Goal: Information Seeking & Learning: Learn about a topic

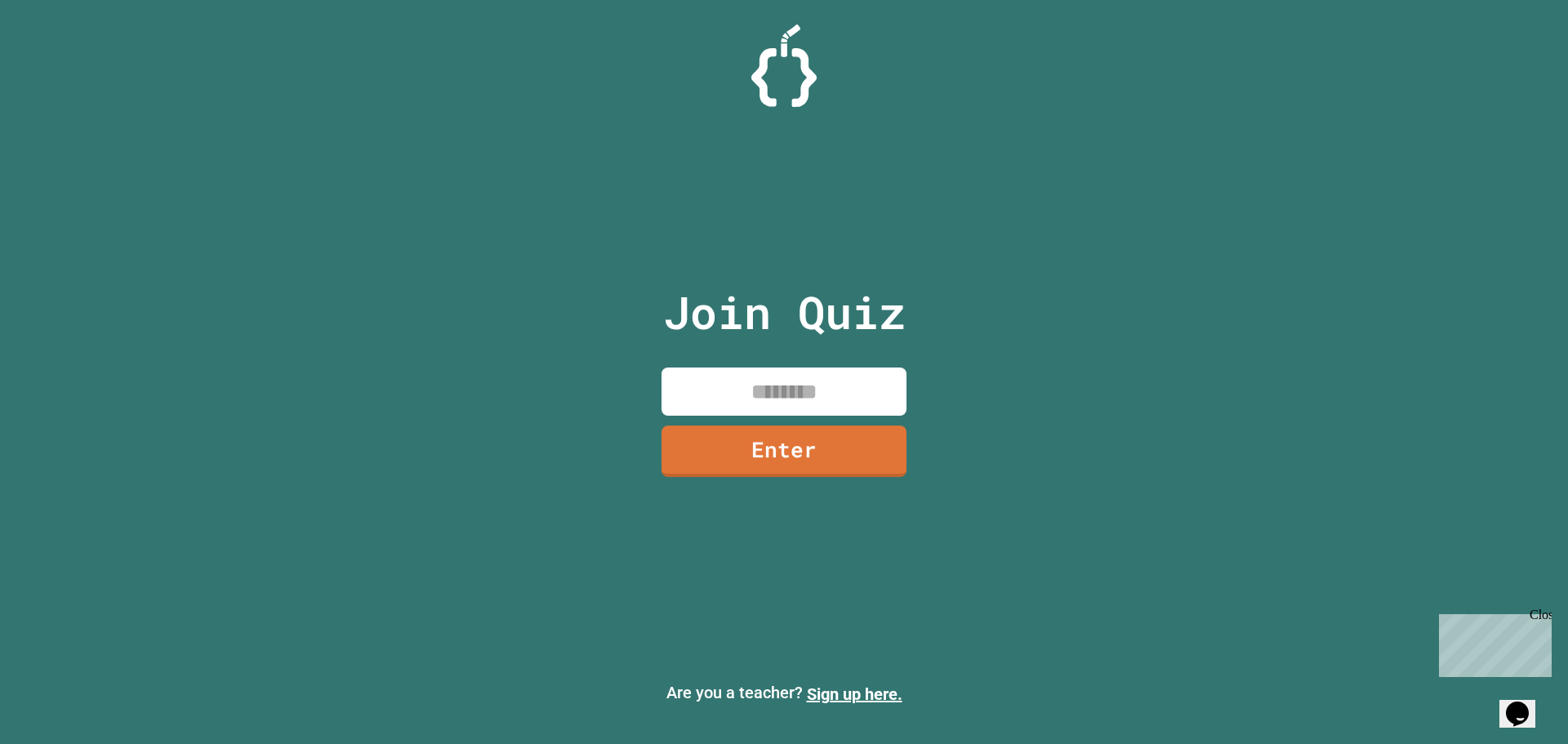
click at [723, 373] on input at bounding box center [784, 392] width 245 height 48
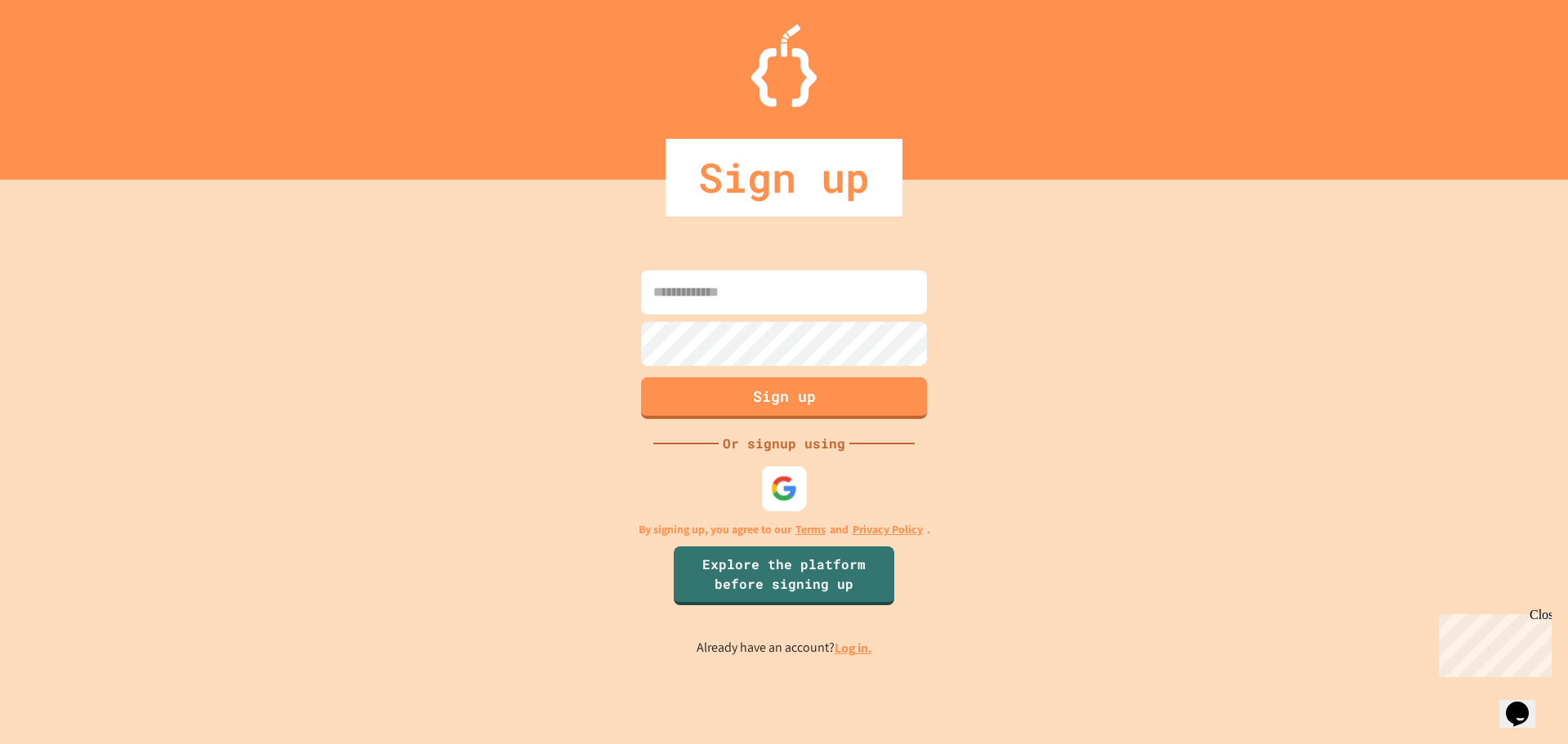
click at [781, 495] on img at bounding box center [784, 487] width 27 height 27
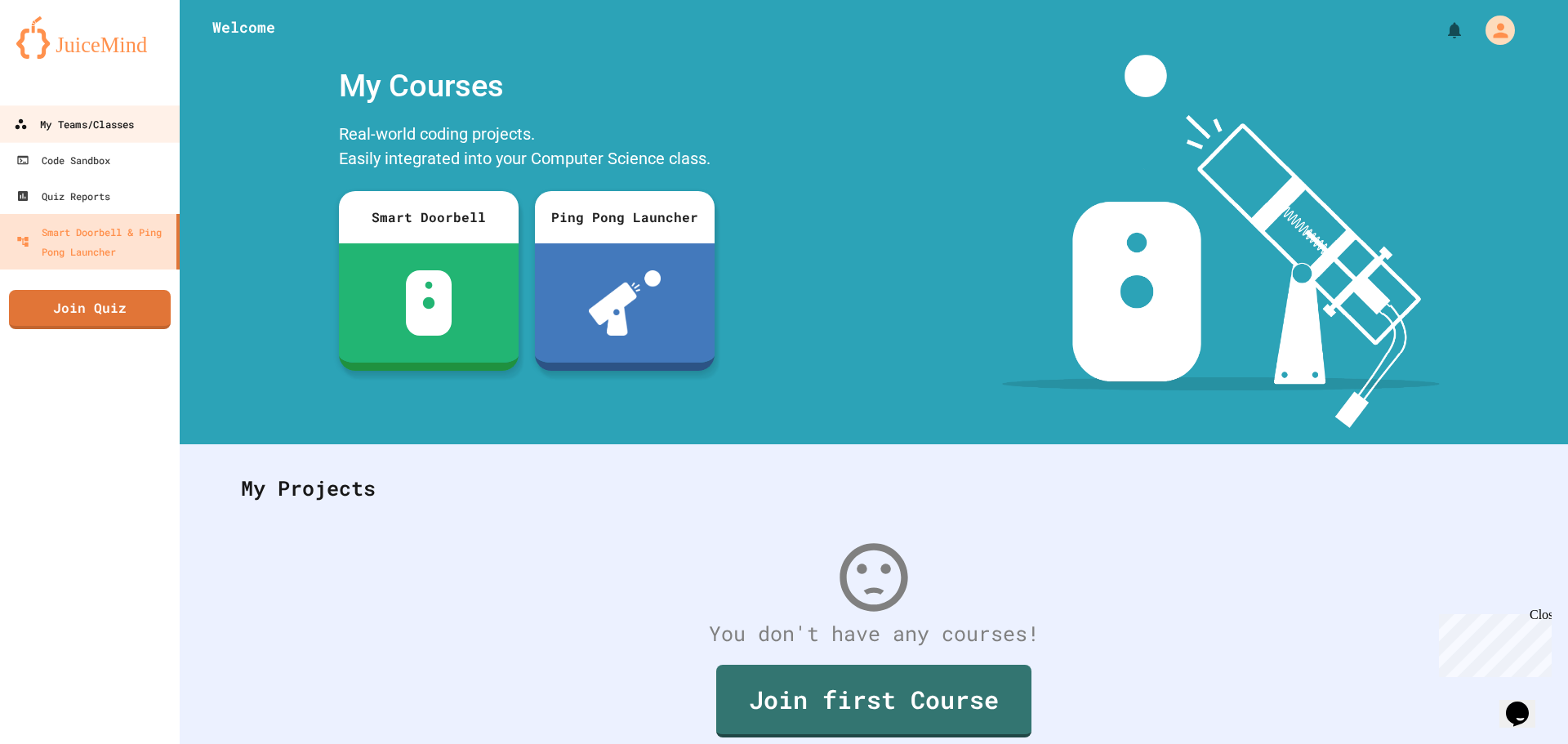
click at [95, 126] on div "My Teams/Classes" at bounding box center [74, 125] width 120 height 20
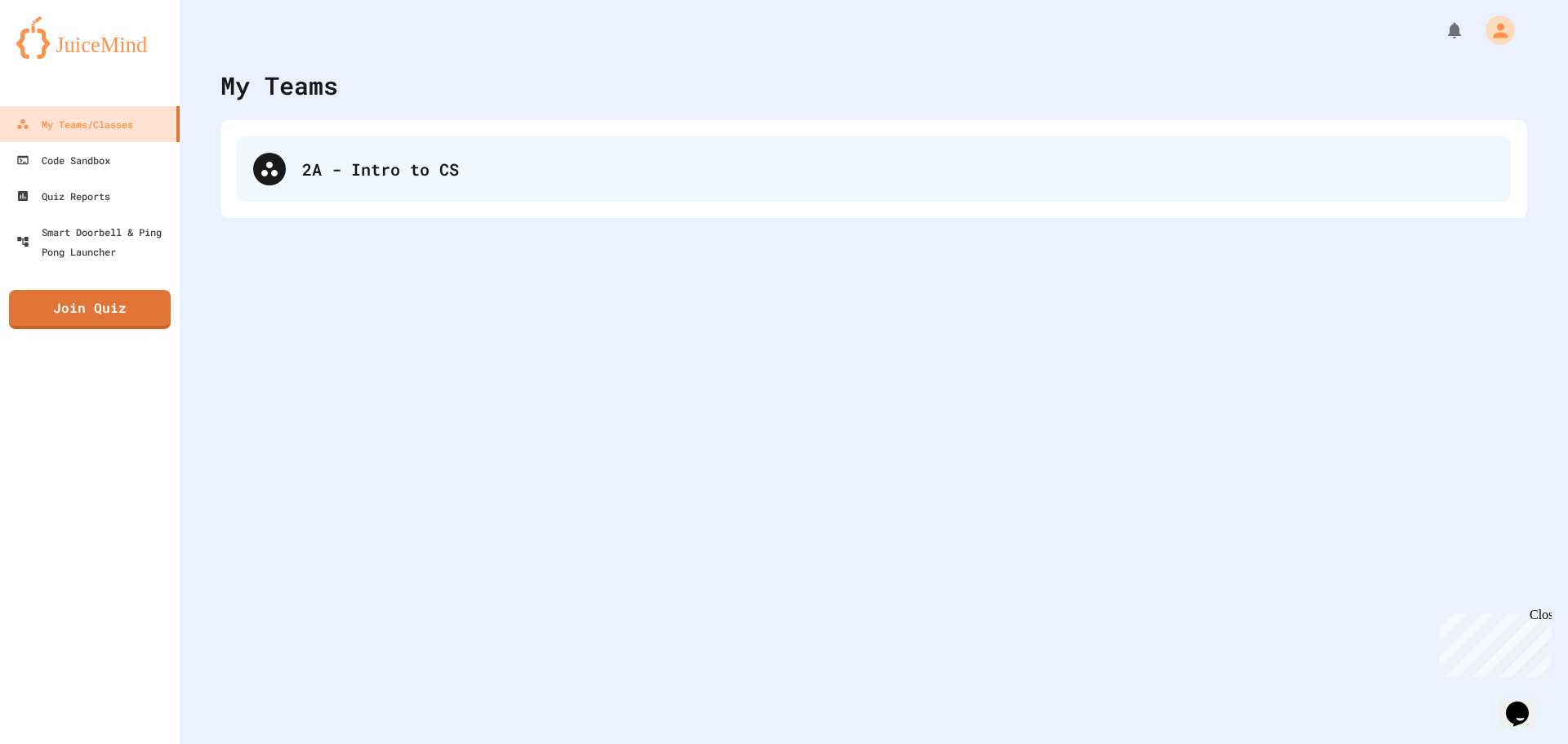
click at [325, 179] on div "2A - Intro to CS" at bounding box center [899, 169] width 1193 height 24
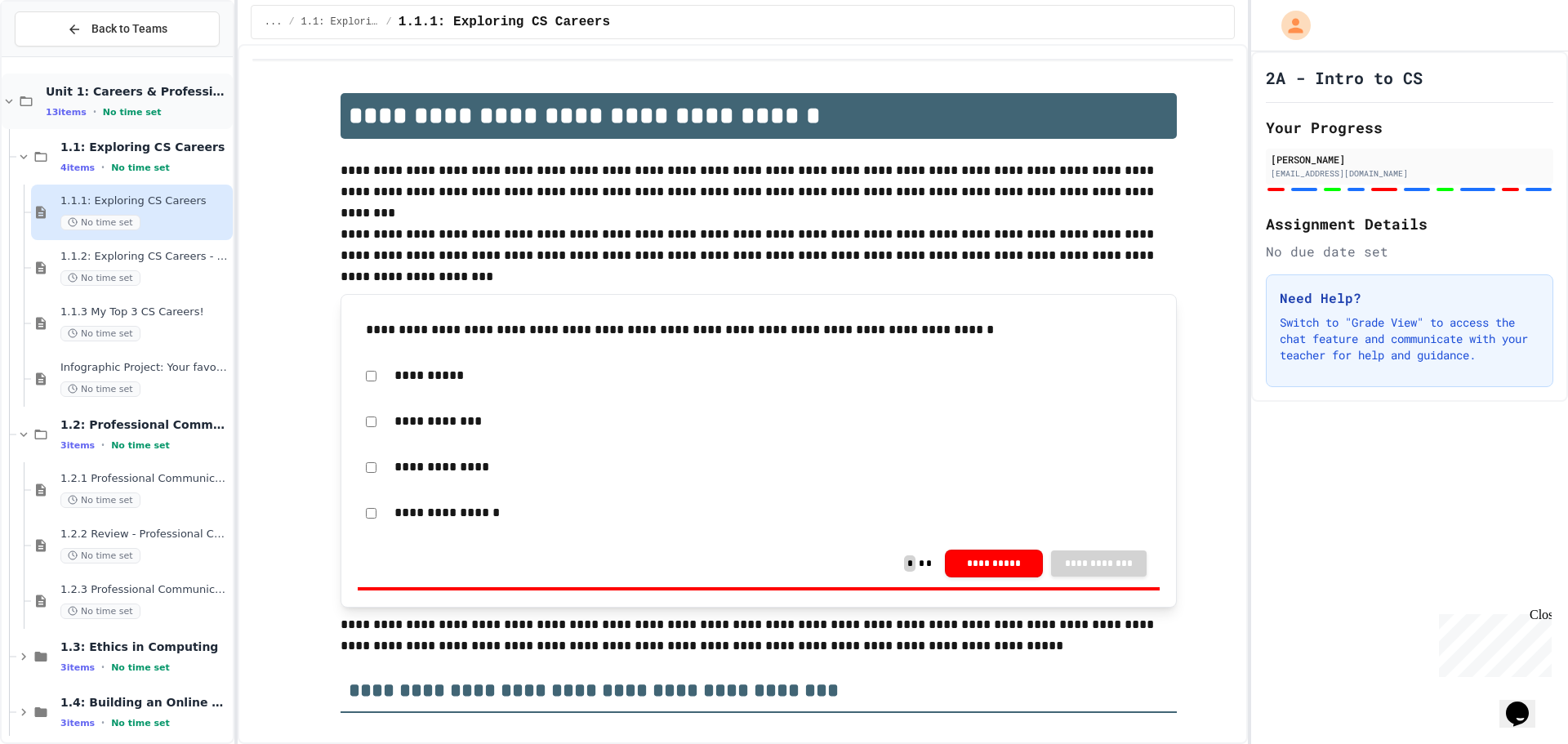
click at [5, 97] on icon at bounding box center [9, 101] width 15 height 15
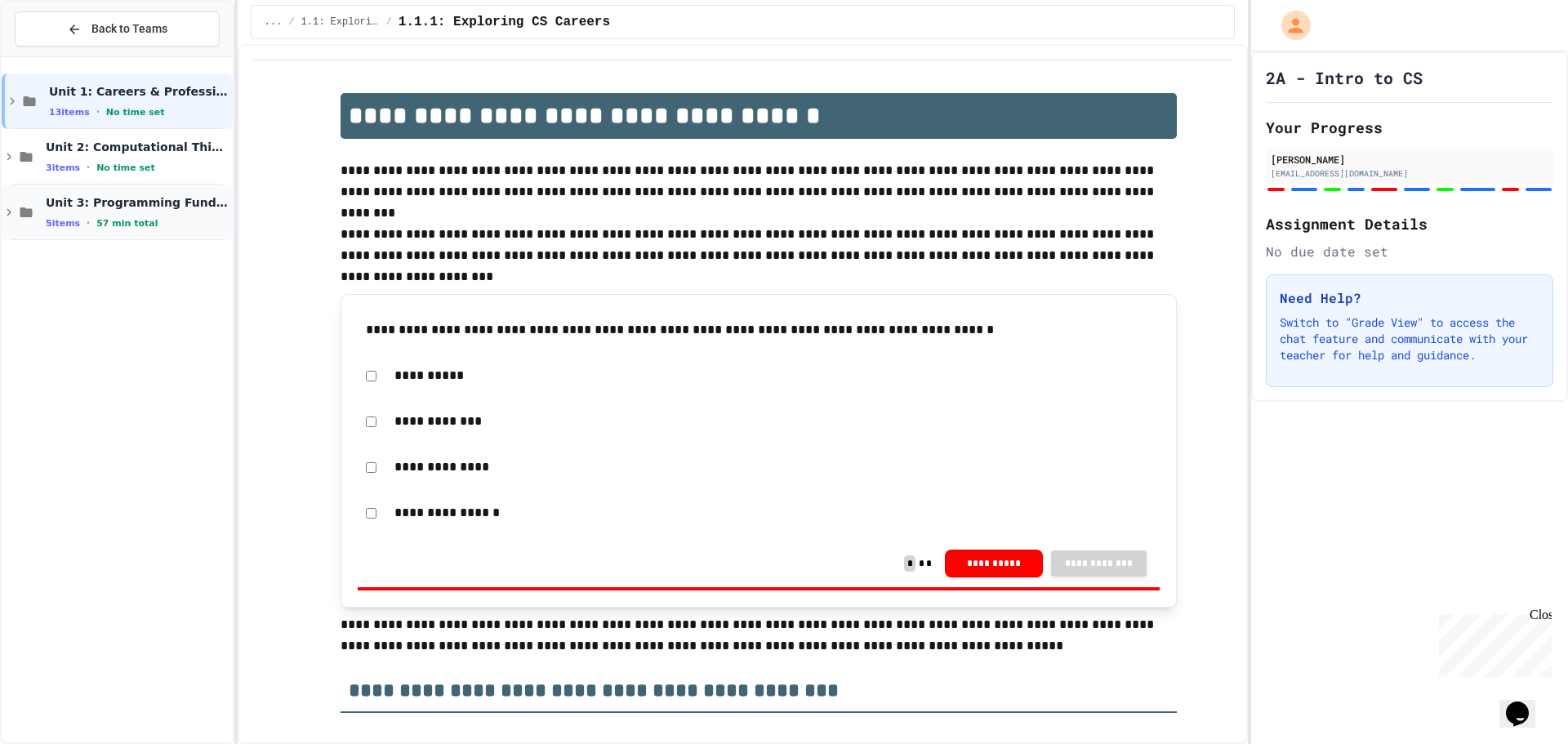
click at [47, 212] on div "Unit 3: Programming Fundamentals 5 items • 57 min total" at bounding box center [137, 212] width 183 height 34
click at [91, 260] on span "3.1: What is Code?" at bounding box center [145, 258] width 169 height 15
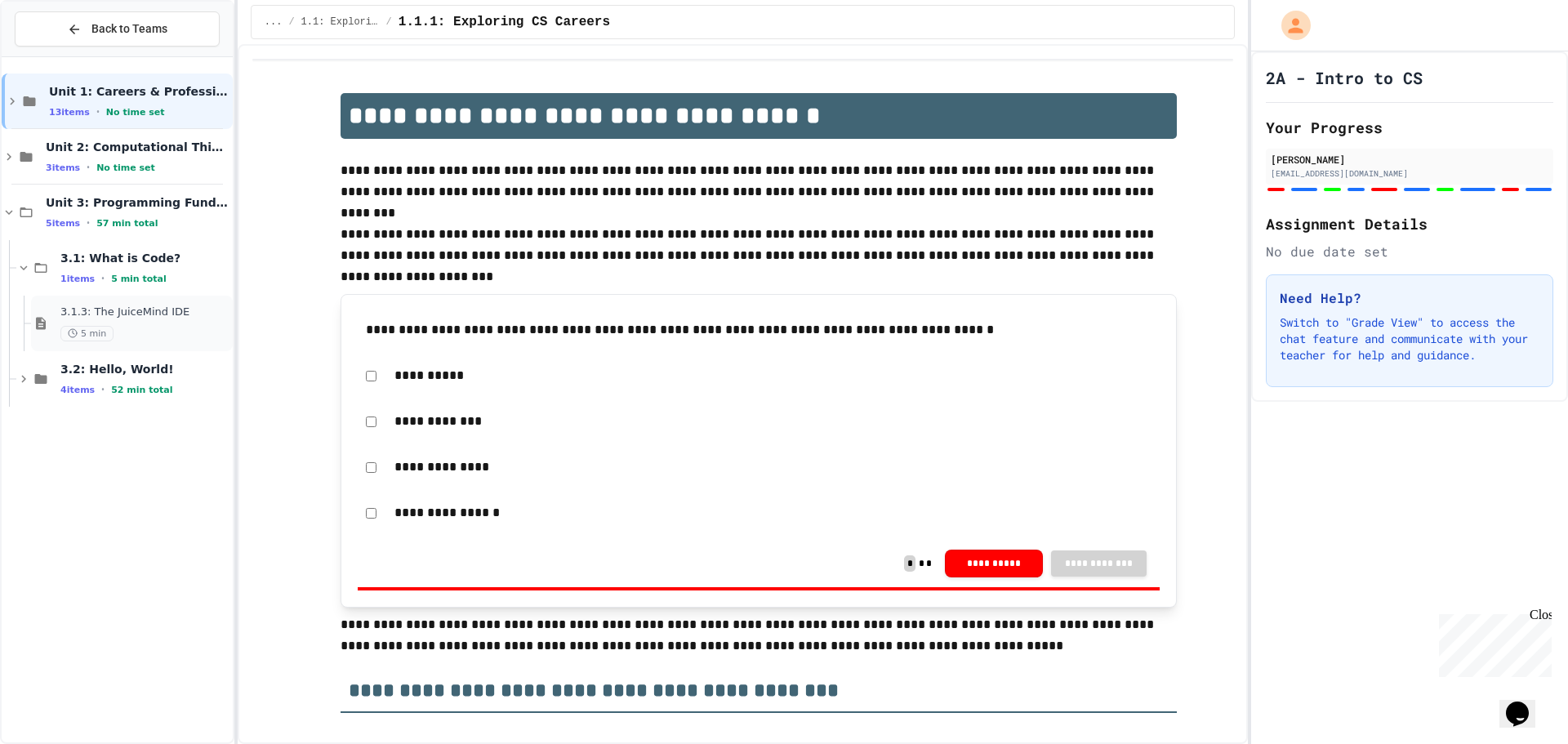
click at [87, 304] on div "3.1.3: The JuiceMind IDE 5 min" at bounding box center [131, 324] width 202 height 56
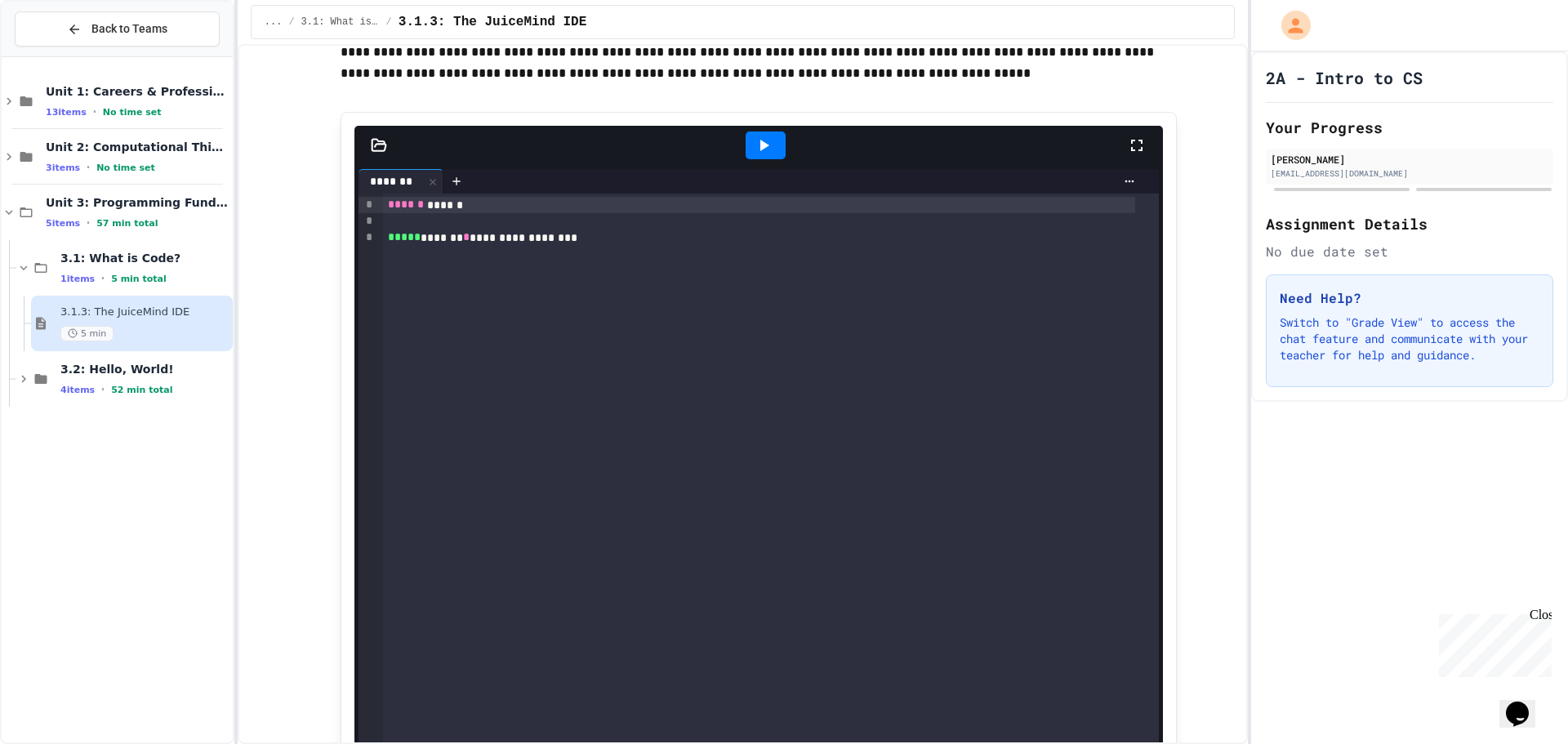
scroll to position [164, 0]
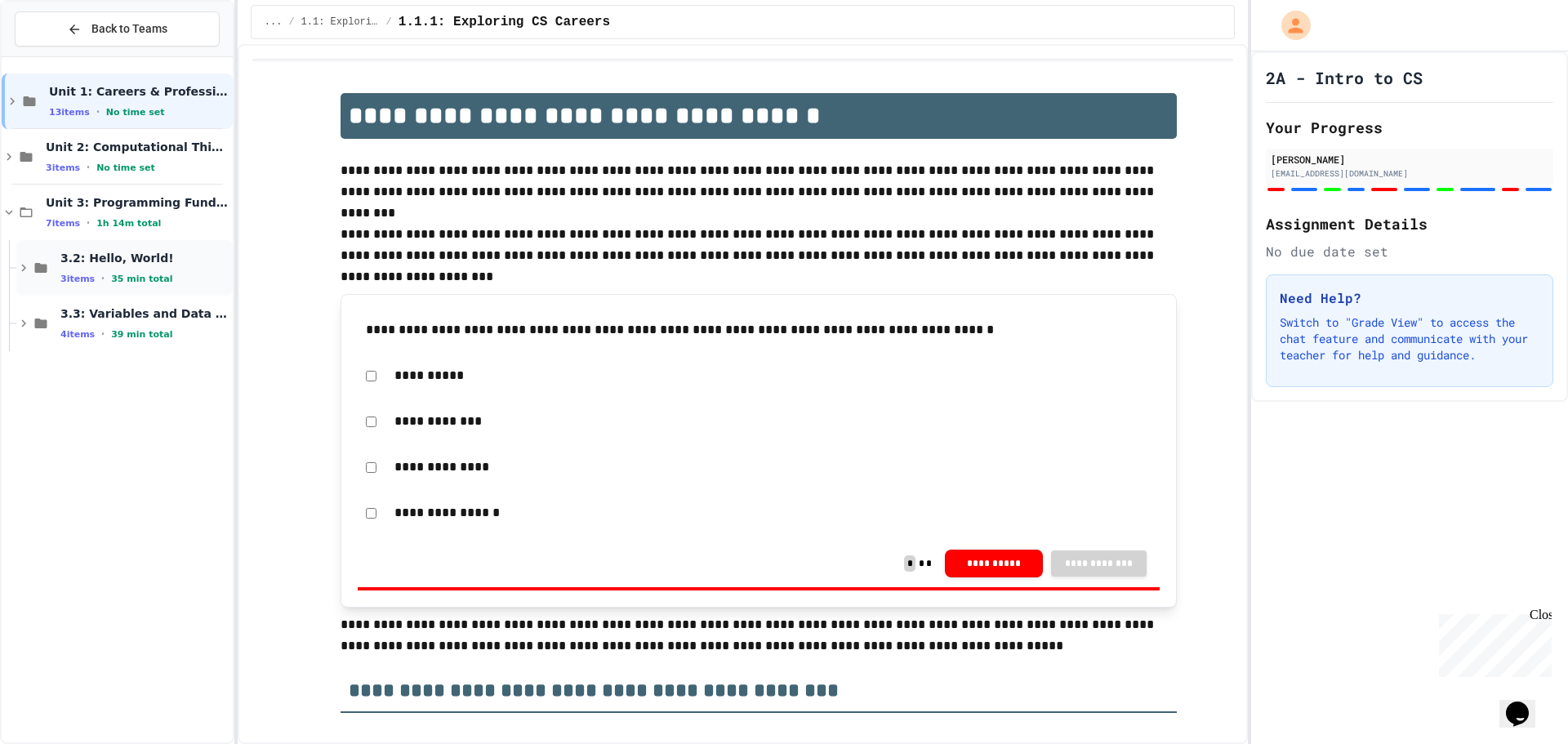
click at [123, 286] on div "3.2: Hello, World! 3 items • 35 min total" at bounding box center [125, 268] width 217 height 56
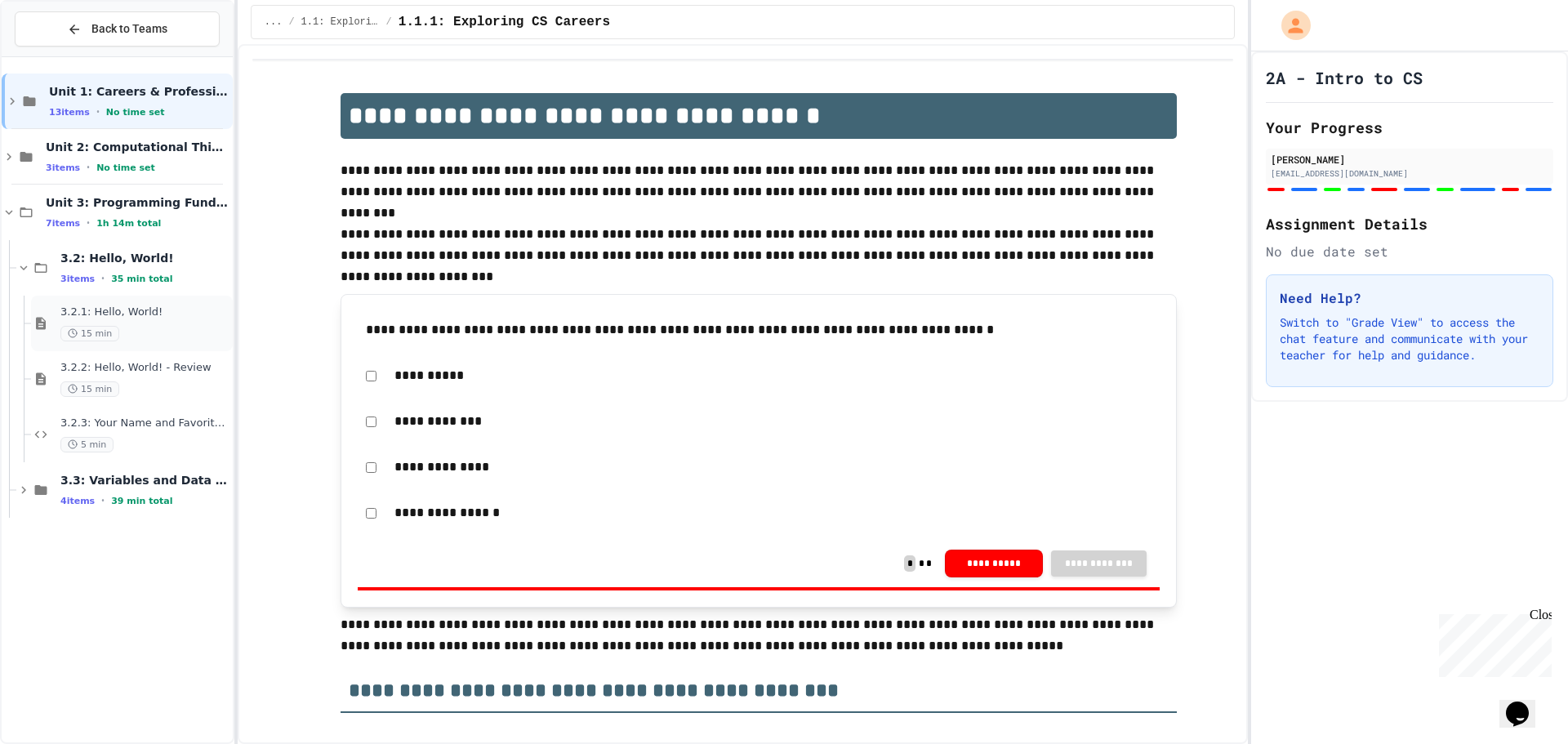
click at [135, 321] on div "3.2.1: Hello, World! 15 min" at bounding box center [145, 323] width 169 height 36
